Goal: Task Accomplishment & Management: Complete application form

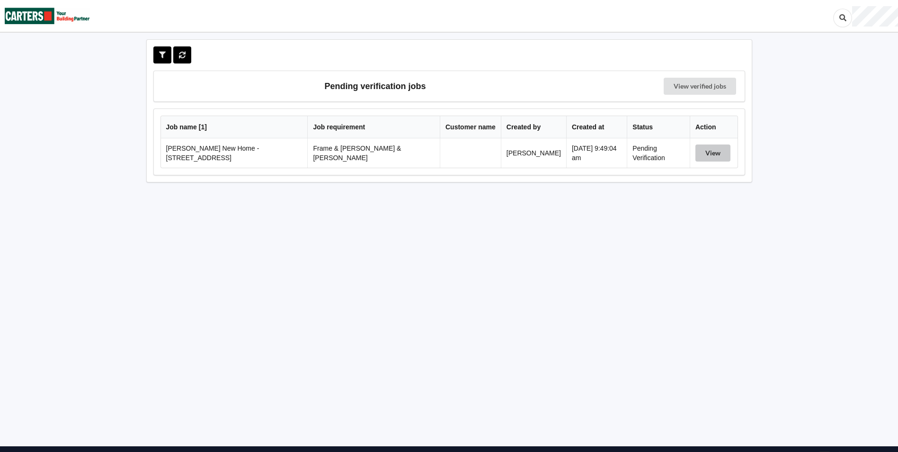
click at [705, 151] on button "View" at bounding box center [712, 152] width 35 height 17
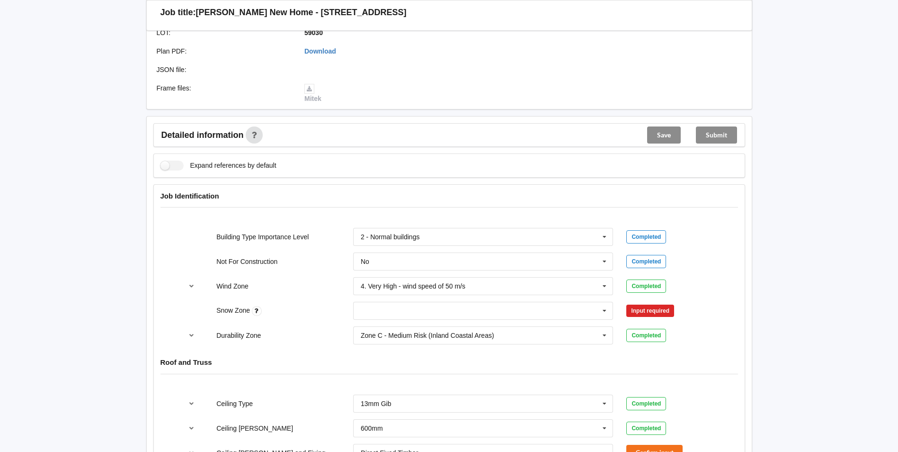
scroll to position [379, 0]
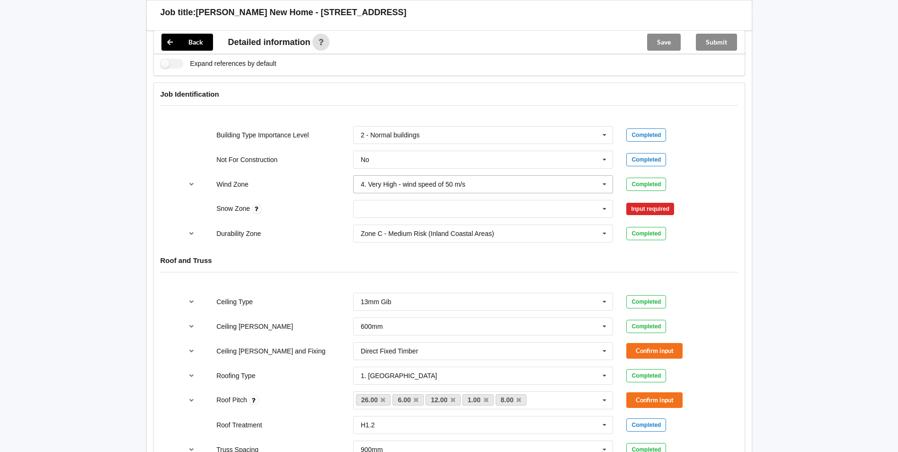
click at [387, 176] on input "text" at bounding box center [483, 184] width 259 height 17
drag, startPoint x: 294, startPoint y: 213, endPoint x: 357, endPoint y: 183, distance: 69.7
click at [299, 218] on div "Durability Zone Zone C - Medium Risk (Inland Coastal Areas) Zone B - Low Risk (…" at bounding box center [449, 233] width 547 height 31
click at [381, 200] on input "text" at bounding box center [483, 208] width 259 height 17
drag, startPoint x: 382, startPoint y: 221, endPoint x: 588, endPoint y: 202, distance: 206.9
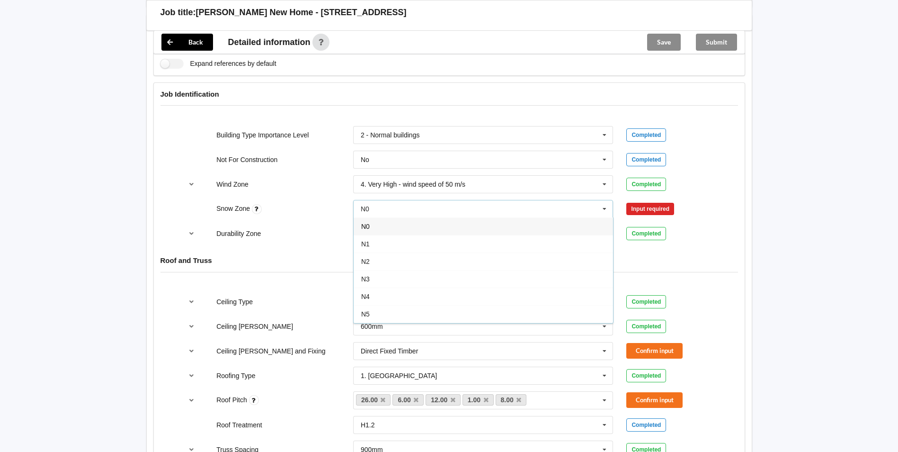
click at [385, 220] on div "N0" at bounding box center [483, 226] width 259 height 18
click at [651, 201] on button "Confirm input" at bounding box center [654, 209] width 56 height 16
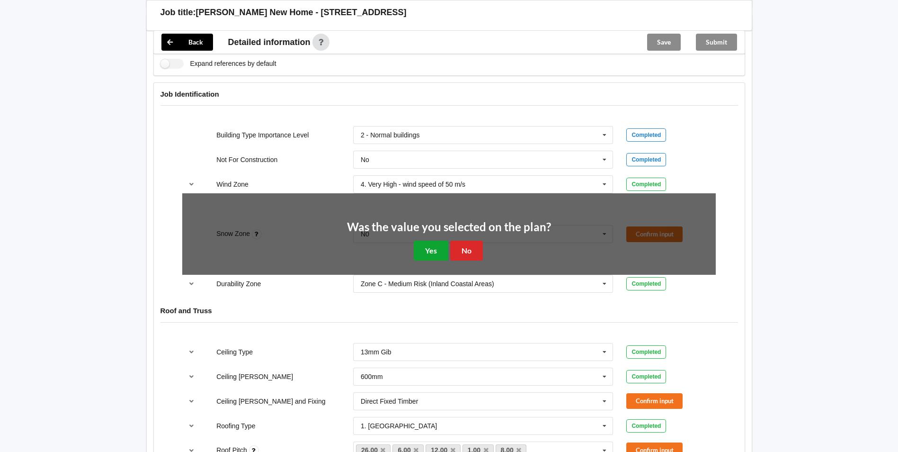
drag, startPoint x: 433, startPoint y: 239, endPoint x: 561, endPoint y: 189, distance: 137.3
click at [444, 241] on button "Yes" at bounding box center [431, 250] width 35 height 19
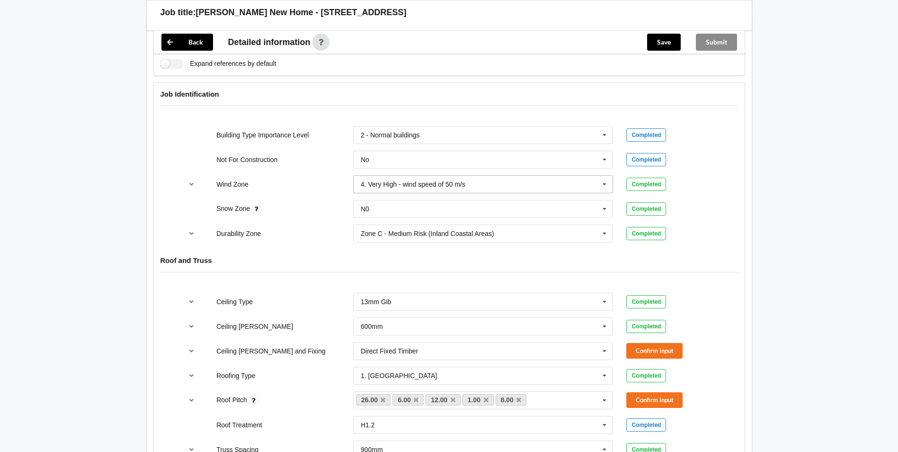
drag, startPoint x: 613, startPoint y: 177, endPoint x: 608, endPoint y: 177, distance: 5.2
click at [608, 177] on div "4. Very High - wind speed of 50 m/s 1. Low - wind speed of 32 m/s 2. Medium - w…" at bounding box center [483, 184] width 260 height 18
drag, startPoint x: 816, startPoint y: 162, endPoint x: 768, endPoint y: 180, distance: 51.3
click at [815, 162] on div "Back Delete Job title: [PERSON_NAME] New Home - [STREET_ADDRESS] Customer name …" at bounding box center [449, 442] width 898 height 1642
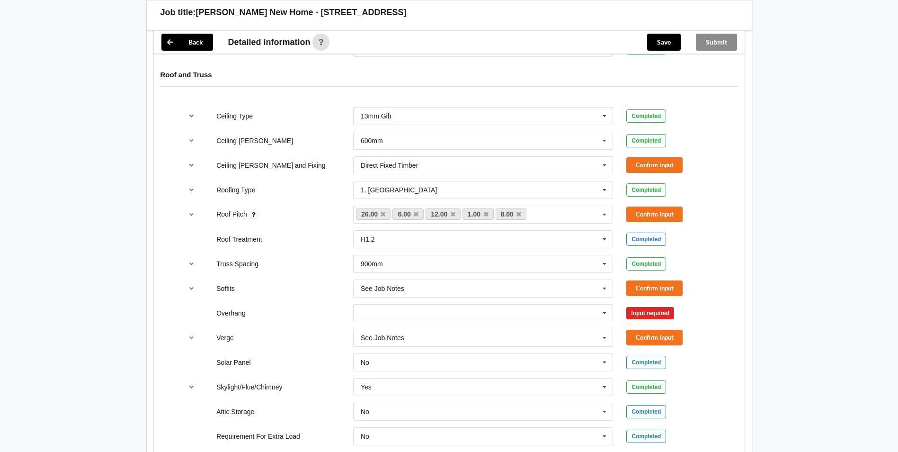
scroll to position [568, 0]
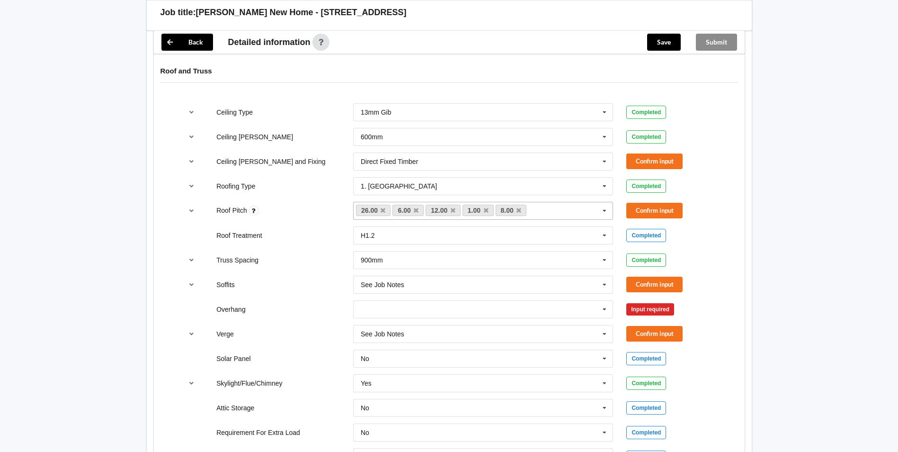
click at [551, 209] on div "26.00 6.00 12.00 1.00 8.00 None" at bounding box center [483, 211] width 260 height 18
type input "4"
click at [462, 219] on div "Add 4" at bounding box center [483, 228] width 259 height 18
type input "1"
click at [446, 219] on div "Add 1" at bounding box center [483, 228] width 259 height 18
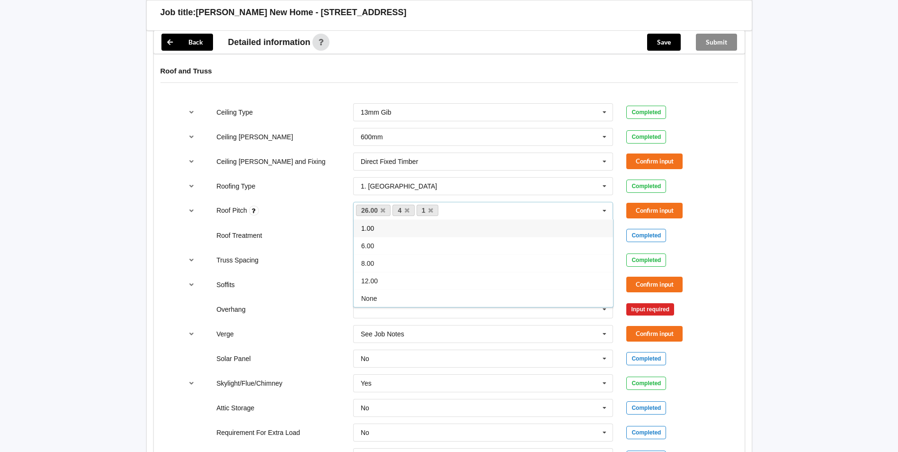
drag, startPoint x: 329, startPoint y: 279, endPoint x: 336, endPoint y: 274, distance: 8.7
click at [331, 280] on div "Soffits" at bounding box center [278, 284] width 137 height 9
click at [634, 203] on button "Confirm input" at bounding box center [654, 211] width 56 height 16
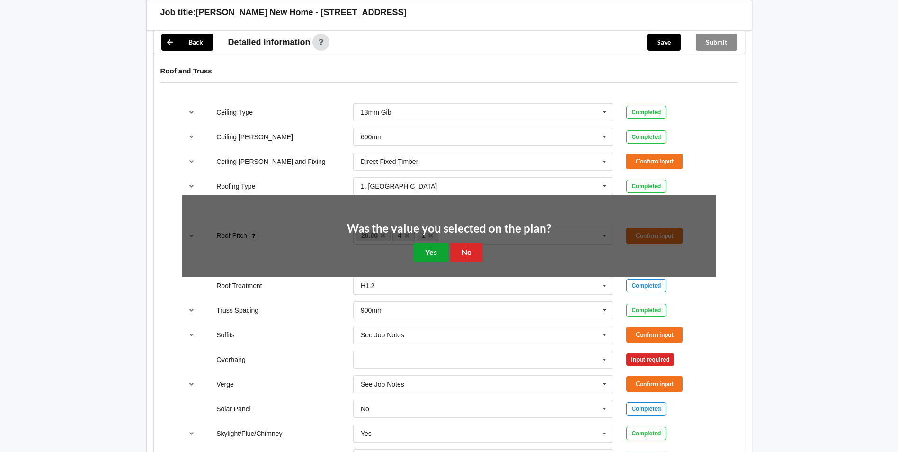
click at [440, 242] on button "Yes" at bounding box center [431, 251] width 35 height 19
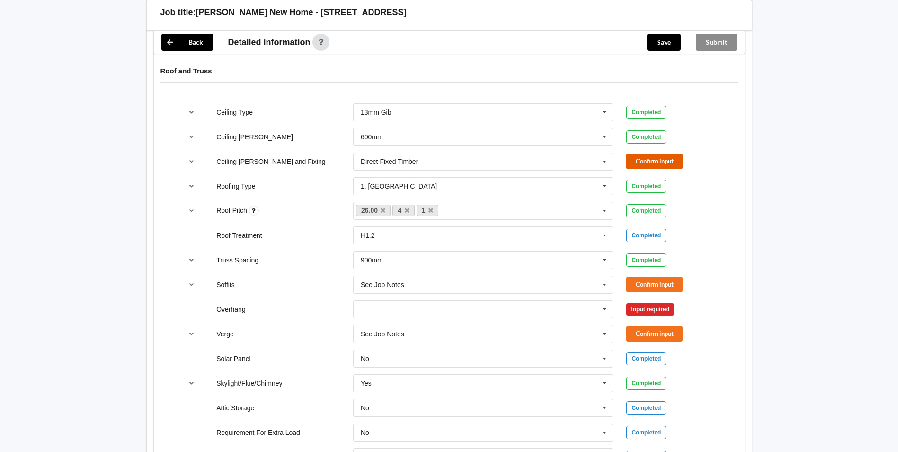
click at [640, 153] on button "Confirm input" at bounding box center [654, 161] width 56 height 16
click at [642, 155] on div "Completed" at bounding box center [646, 161] width 40 height 13
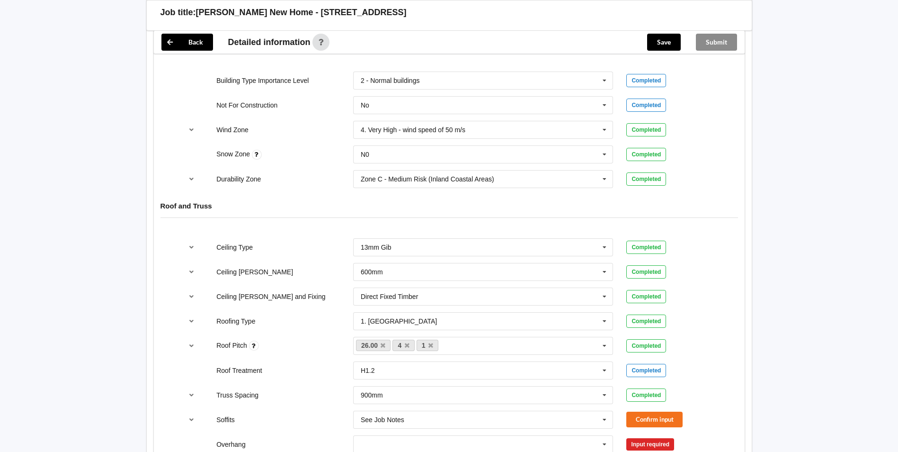
scroll to position [575, 0]
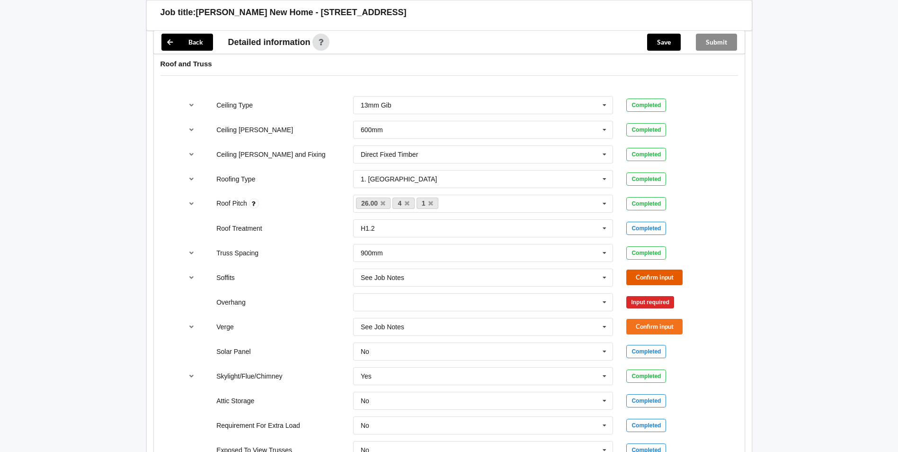
click at [637, 269] on button "Confirm input" at bounding box center [654, 277] width 56 height 16
click at [373, 311] on div "See Job Notes See Job Notes 300mm 450mm 600mm 750mm Multiple Values – See As Pe…" at bounding box center [484, 326] width 274 height 31
click at [373, 297] on input "text" at bounding box center [483, 302] width 259 height 17
click at [379, 381] on div "Multiple Values – See As Per Plan" at bounding box center [483, 390] width 259 height 18
click at [661, 294] on button "Confirm input" at bounding box center [654, 302] width 56 height 16
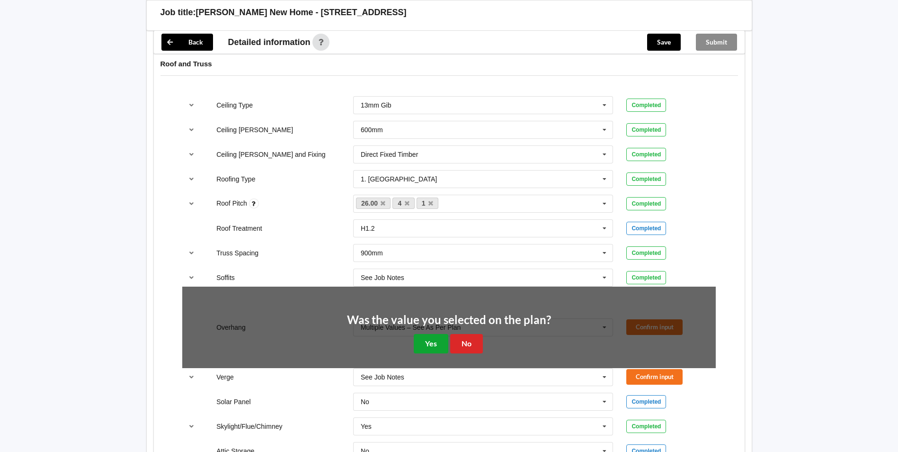
click at [423, 341] on button "Yes" at bounding box center [431, 343] width 35 height 19
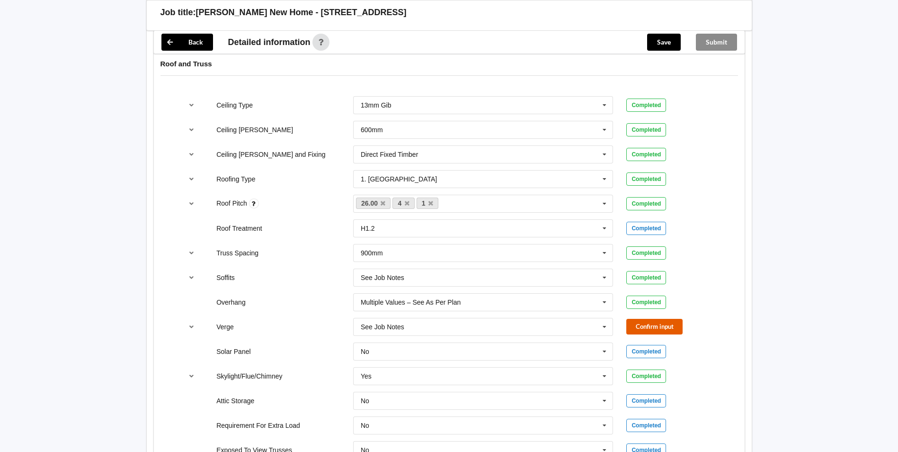
click at [639, 319] on button "Confirm input" at bounding box center [654, 327] width 56 height 16
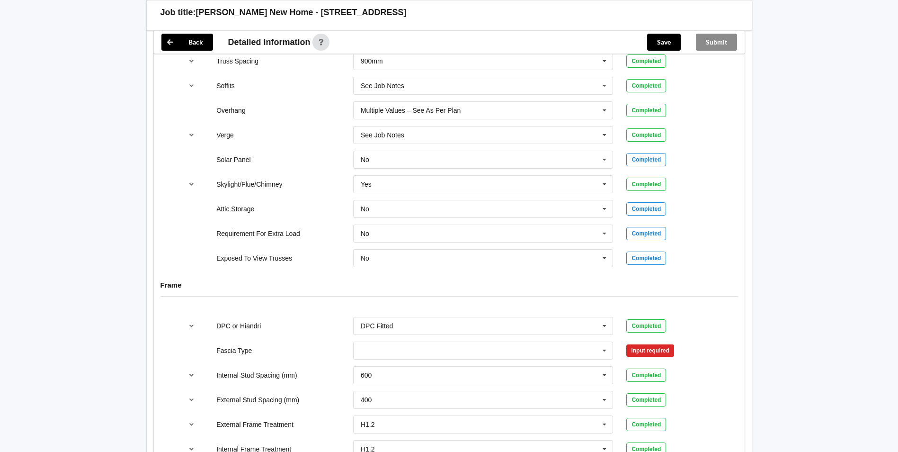
scroll to position [812, 0]
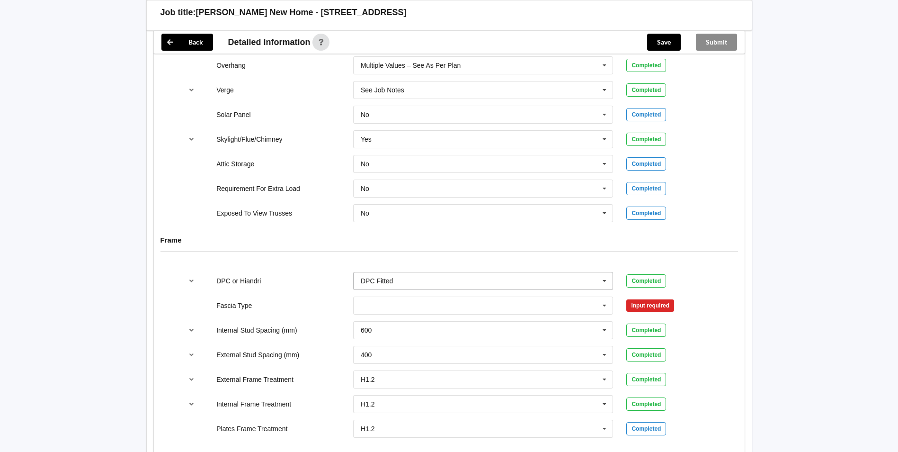
click at [392, 276] on input "text" at bounding box center [483, 280] width 259 height 17
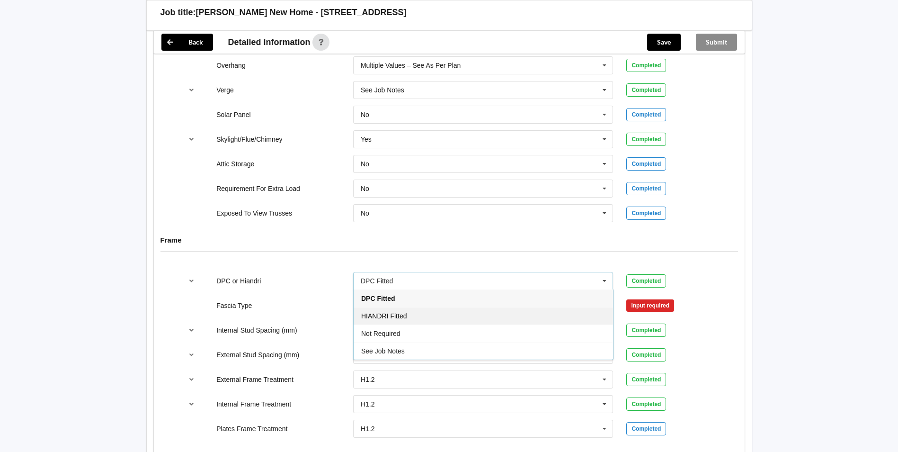
drag, startPoint x: 378, startPoint y: 301, endPoint x: 512, endPoint y: 262, distance: 139.5
click at [378, 307] on div "HIANDRI Fitted" at bounding box center [483, 316] width 259 height 18
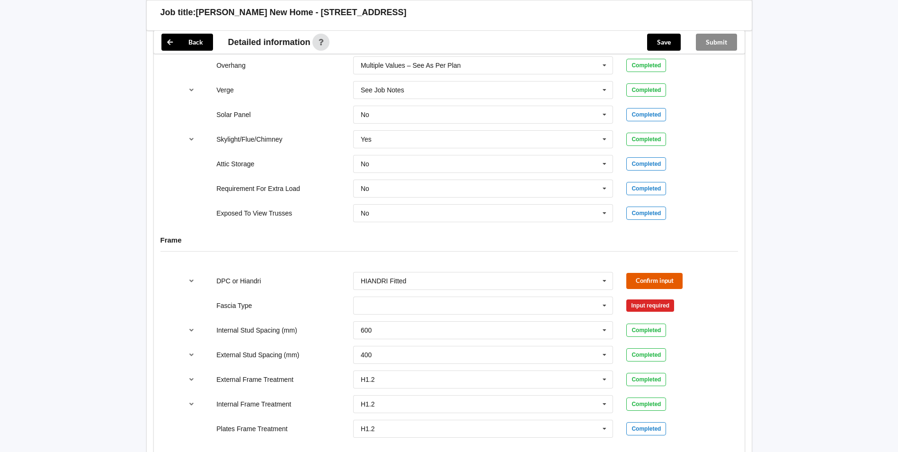
click at [650, 273] on button "Confirm input" at bounding box center [654, 281] width 56 height 16
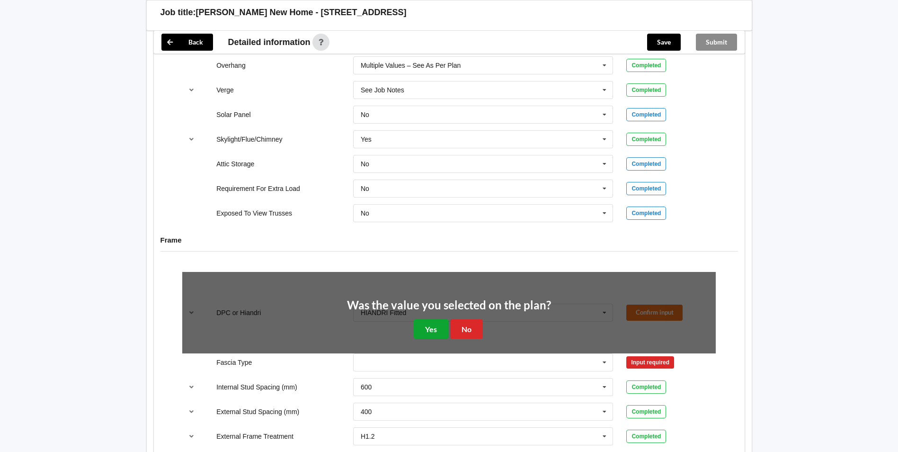
click at [426, 321] on button "Yes" at bounding box center [431, 328] width 35 height 19
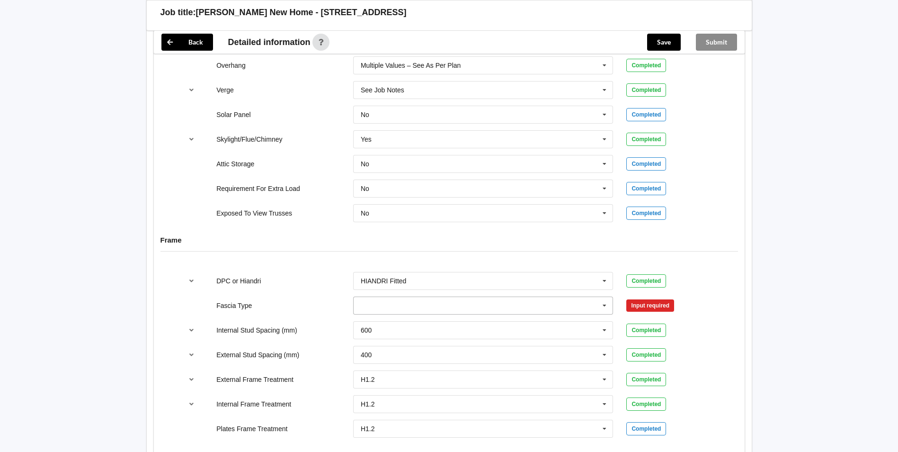
click at [404, 298] on input "text" at bounding box center [483, 305] width 259 height 17
drag, startPoint x: 437, startPoint y: 240, endPoint x: 417, endPoint y: 285, distance: 49.0
click at [437, 241] on div "Frame" at bounding box center [449, 247] width 591 height 36
click at [402, 303] on input "text" at bounding box center [483, 305] width 259 height 17
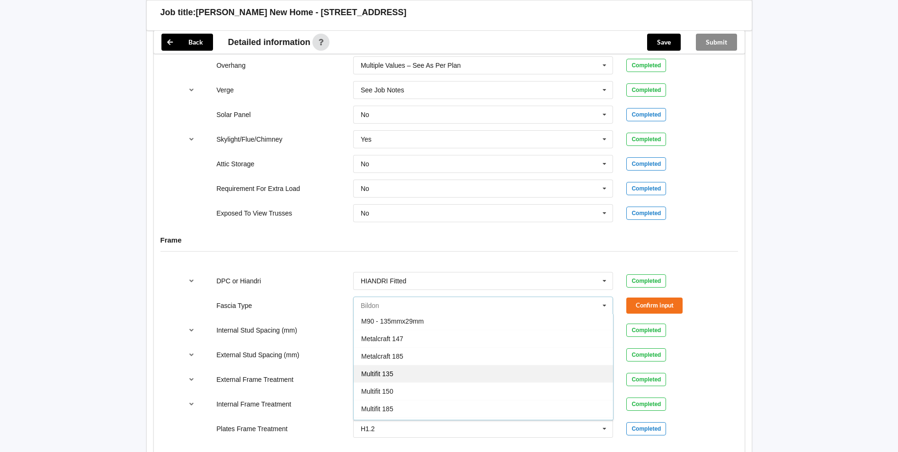
scroll to position [189, 0]
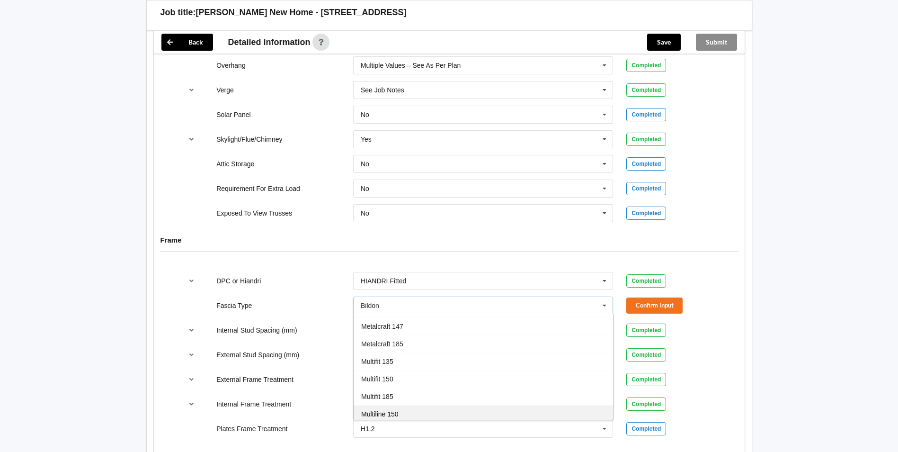
click at [430, 405] on div "Multiline 150" at bounding box center [483, 414] width 259 height 18
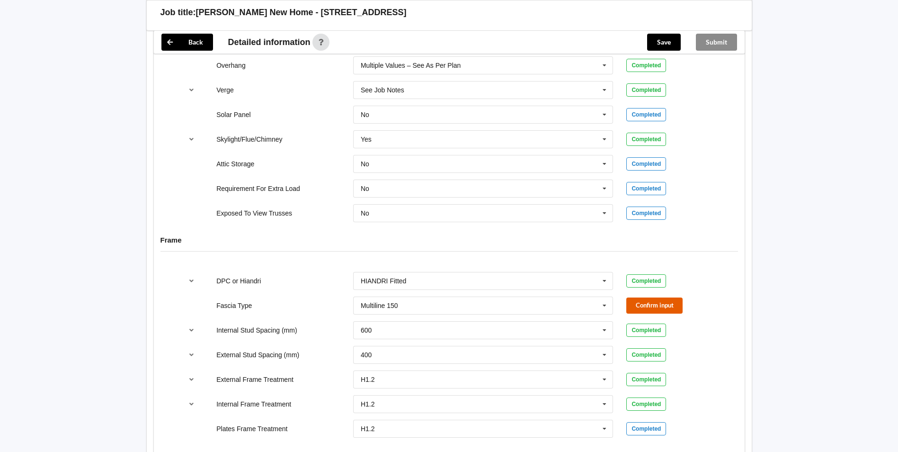
click at [667, 297] on button "Confirm input" at bounding box center [654, 305] width 56 height 16
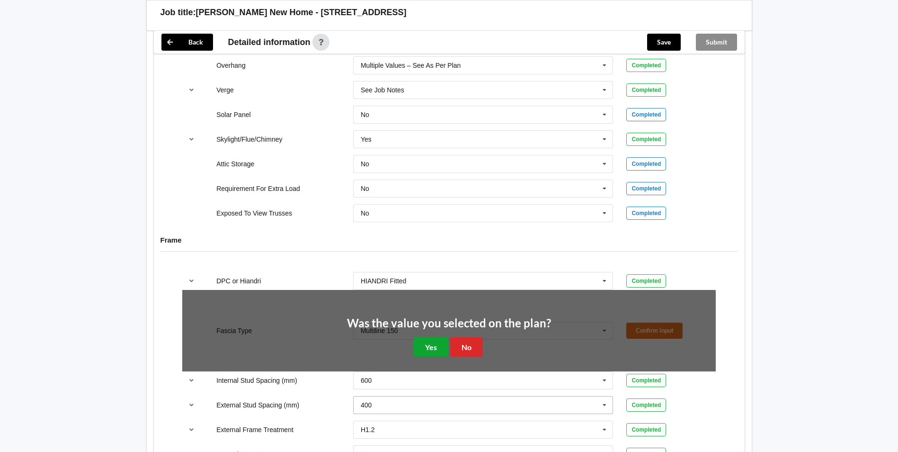
drag, startPoint x: 433, startPoint y: 338, endPoint x: 438, endPoint y: 336, distance: 6.0
click at [433, 337] on button "Yes" at bounding box center [431, 346] width 35 height 19
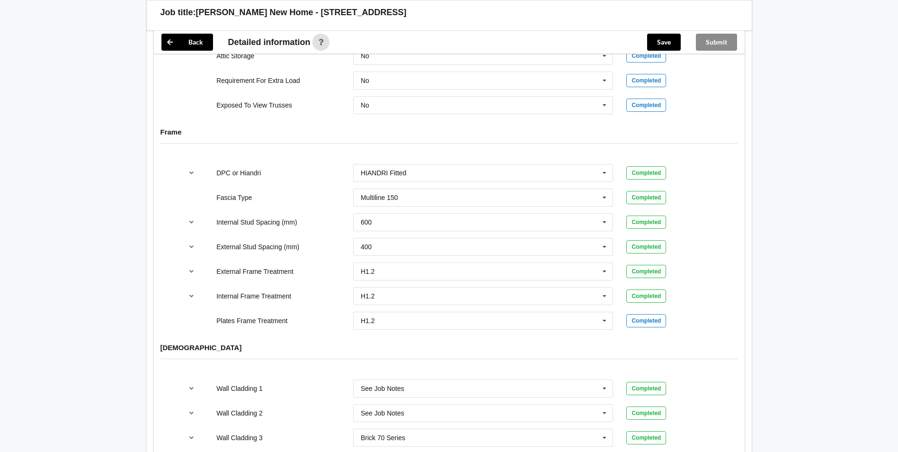
scroll to position [1096, 0]
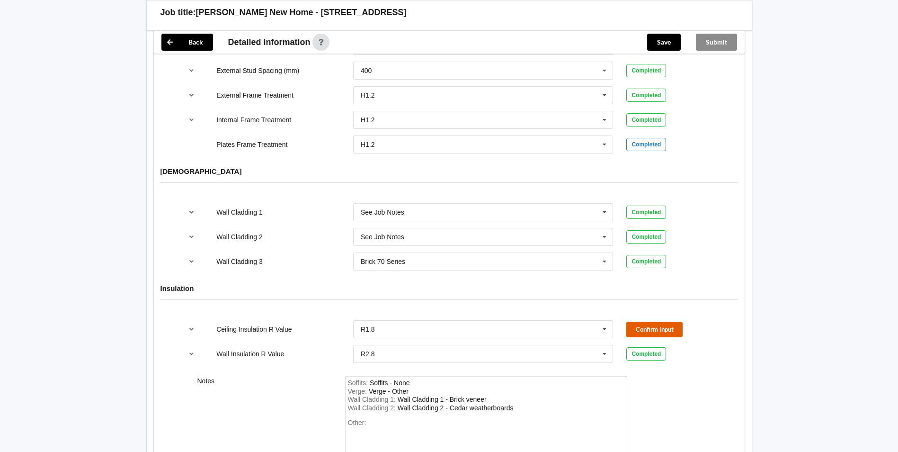
click at [663, 321] on button "Confirm input" at bounding box center [654, 329] width 56 height 16
click at [666, 48] on button "Save" at bounding box center [664, 42] width 34 height 17
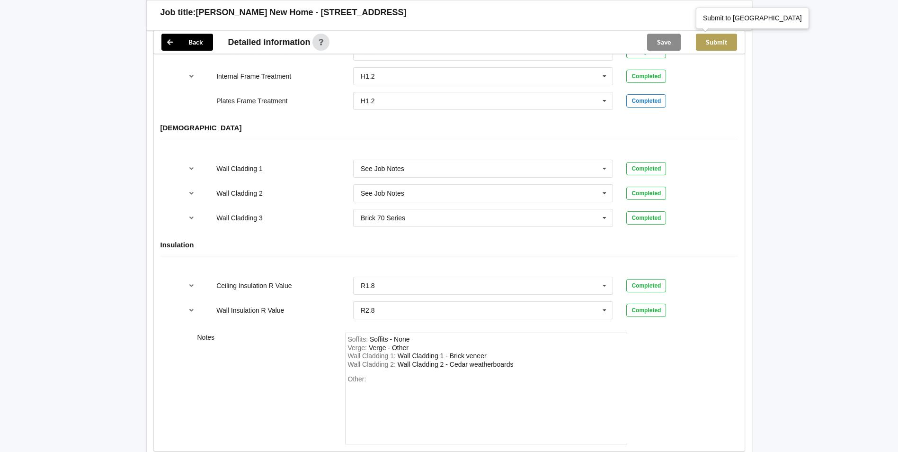
click at [716, 42] on button "Submit" at bounding box center [716, 42] width 41 height 17
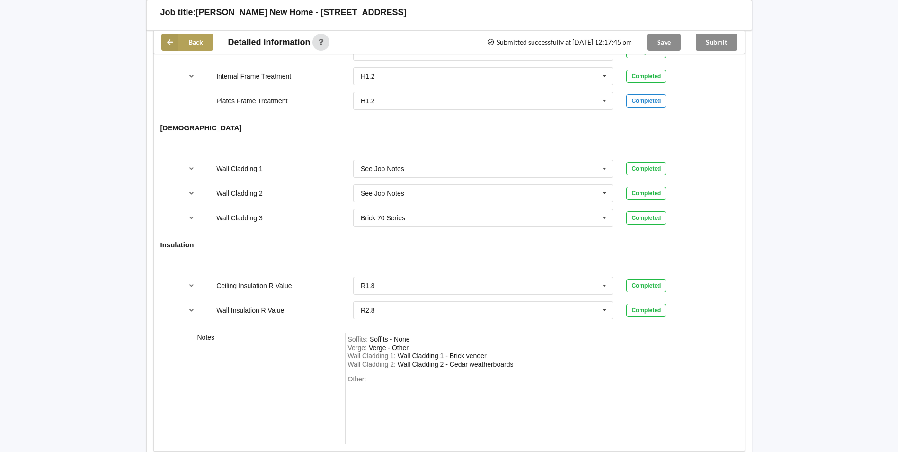
click at [191, 38] on button "Back" at bounding box center [187, 42] width 52 height 17
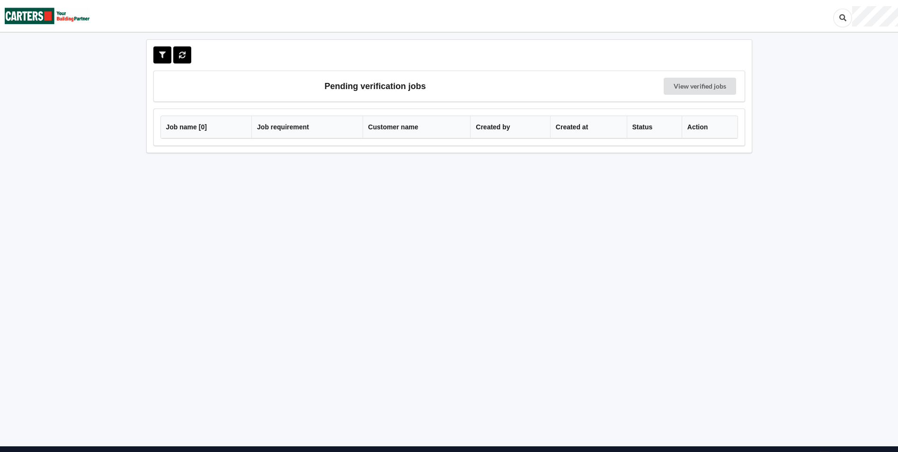
click at [37, 18] on img at bounding box center [47, 15] width 85 height 31
